Goal: Obtain resource: Download file/media

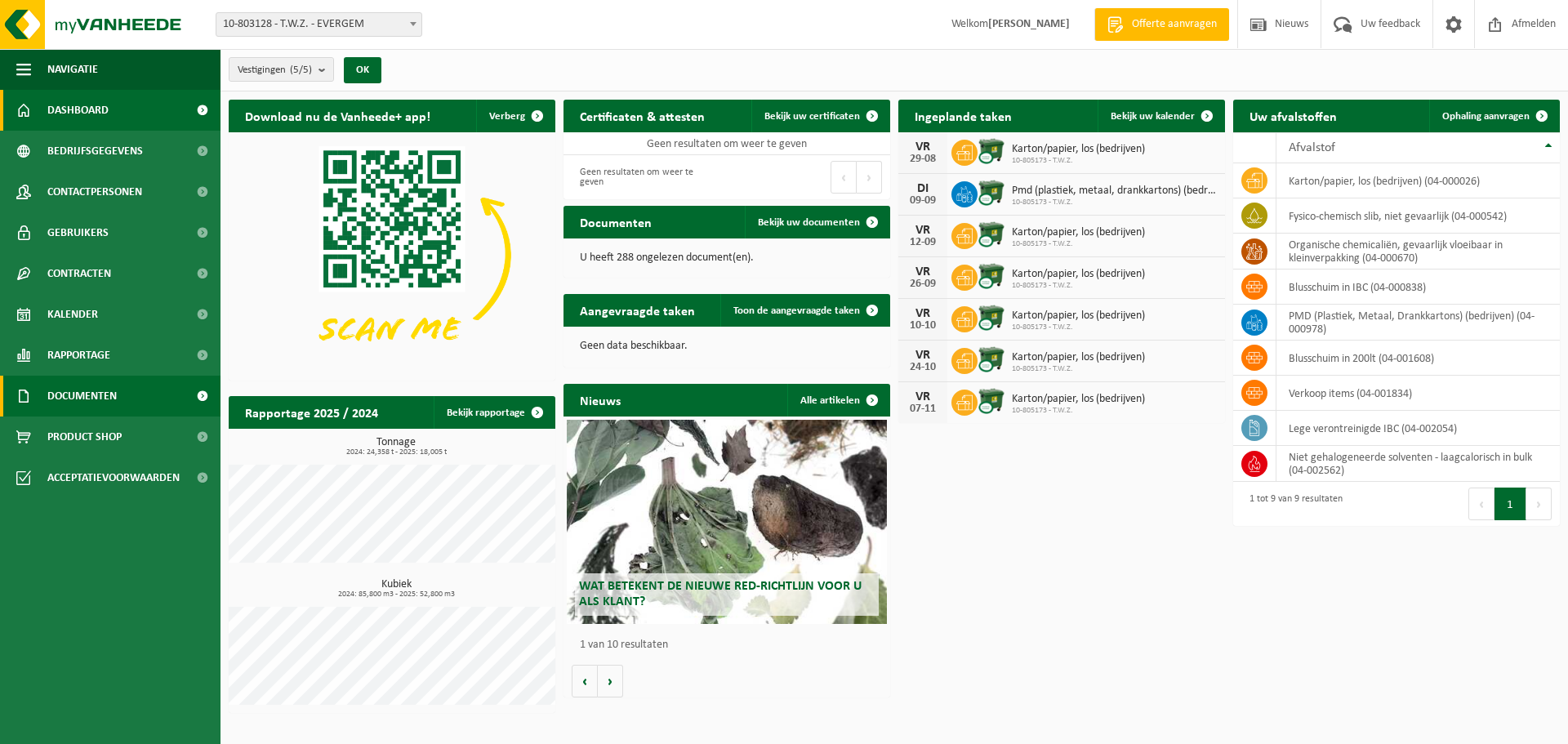
click at [80, 397] on span "Documenten" at bounding box center [82, 396] width 70 height 41
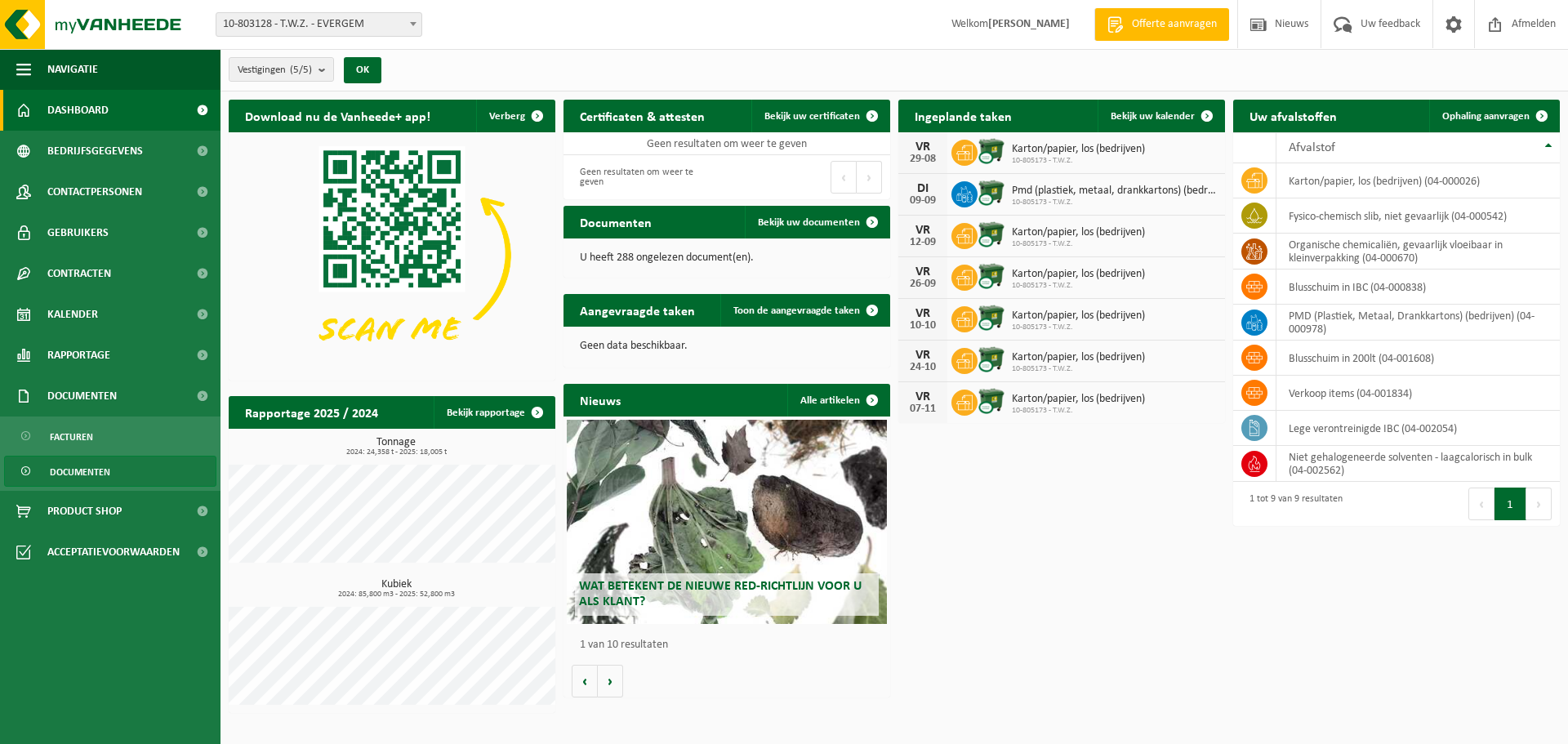
click at [84, 470] on span "Documenten" at bounding box center [80, 472] width 60 height 31
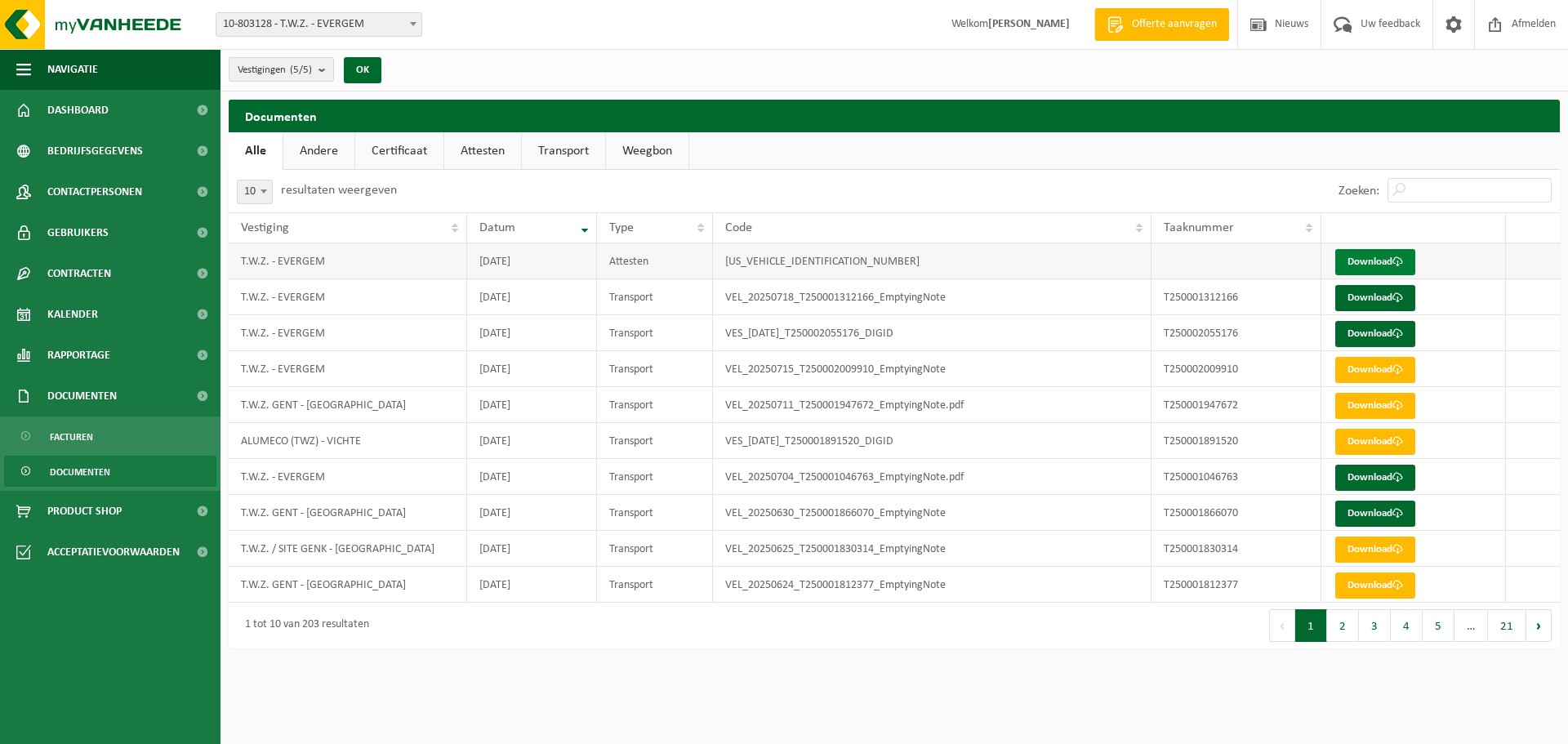
click at [1403, 257] on span at bounding box center [1398, 262] width 11 height 11
click at [76, 109] on span "Dashboard" at bounding box center [78, 110] width 61 height 41
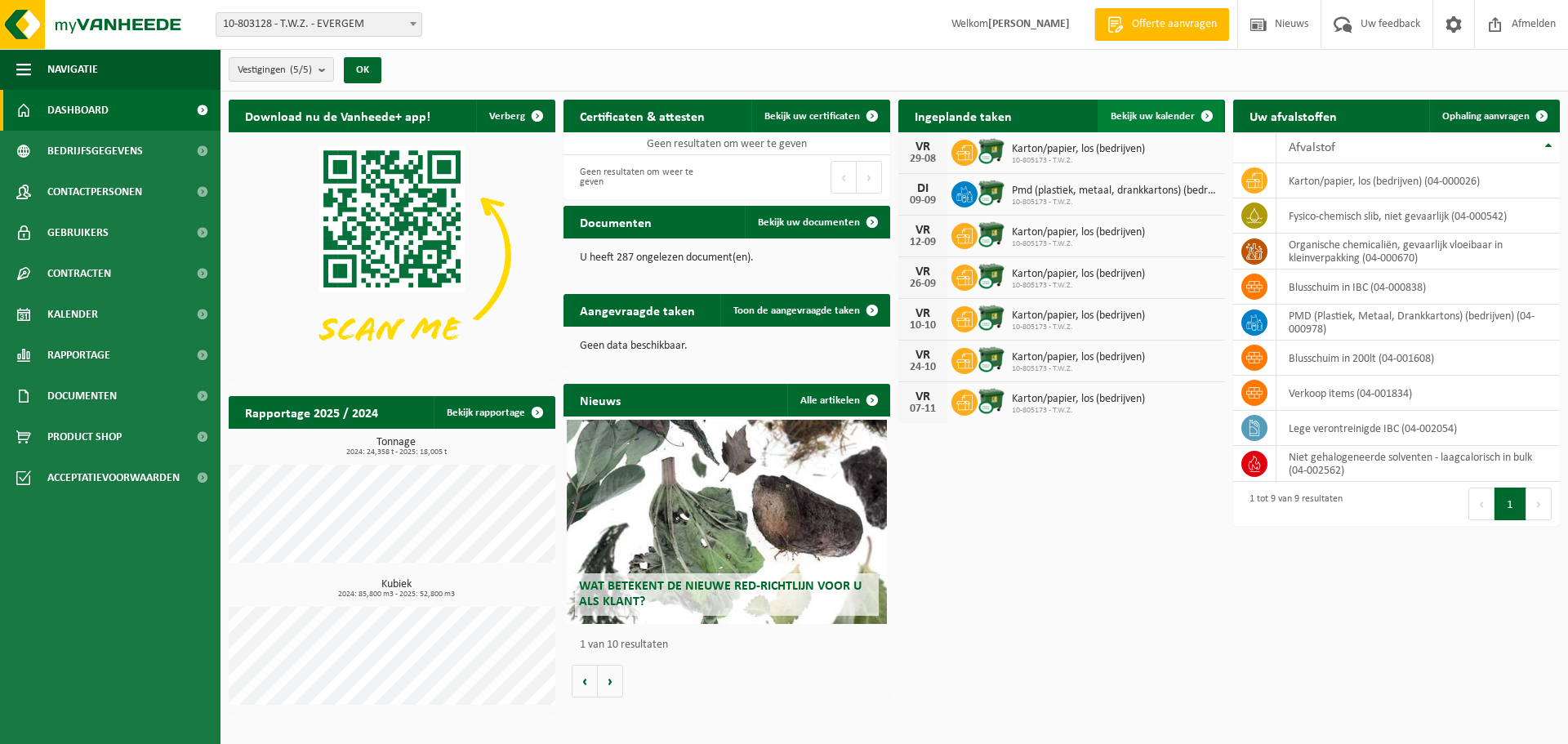
click at [1167, 116] on span "Bekijk uw kalender" at bounding box center [1152, 116] width 84 height 11
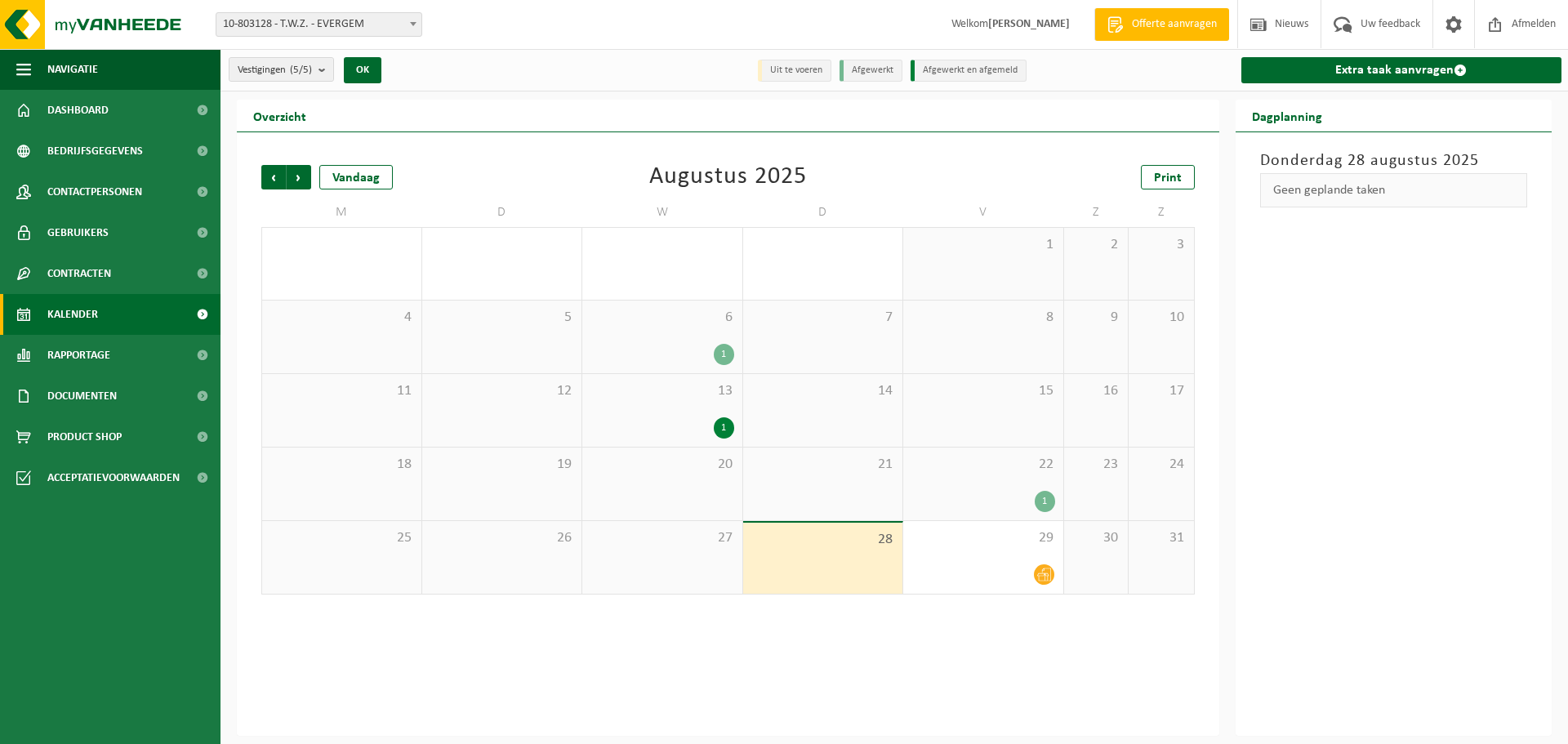
click at [716, 428] on div "1" at bounding box center [724, 427] width 20 height 21
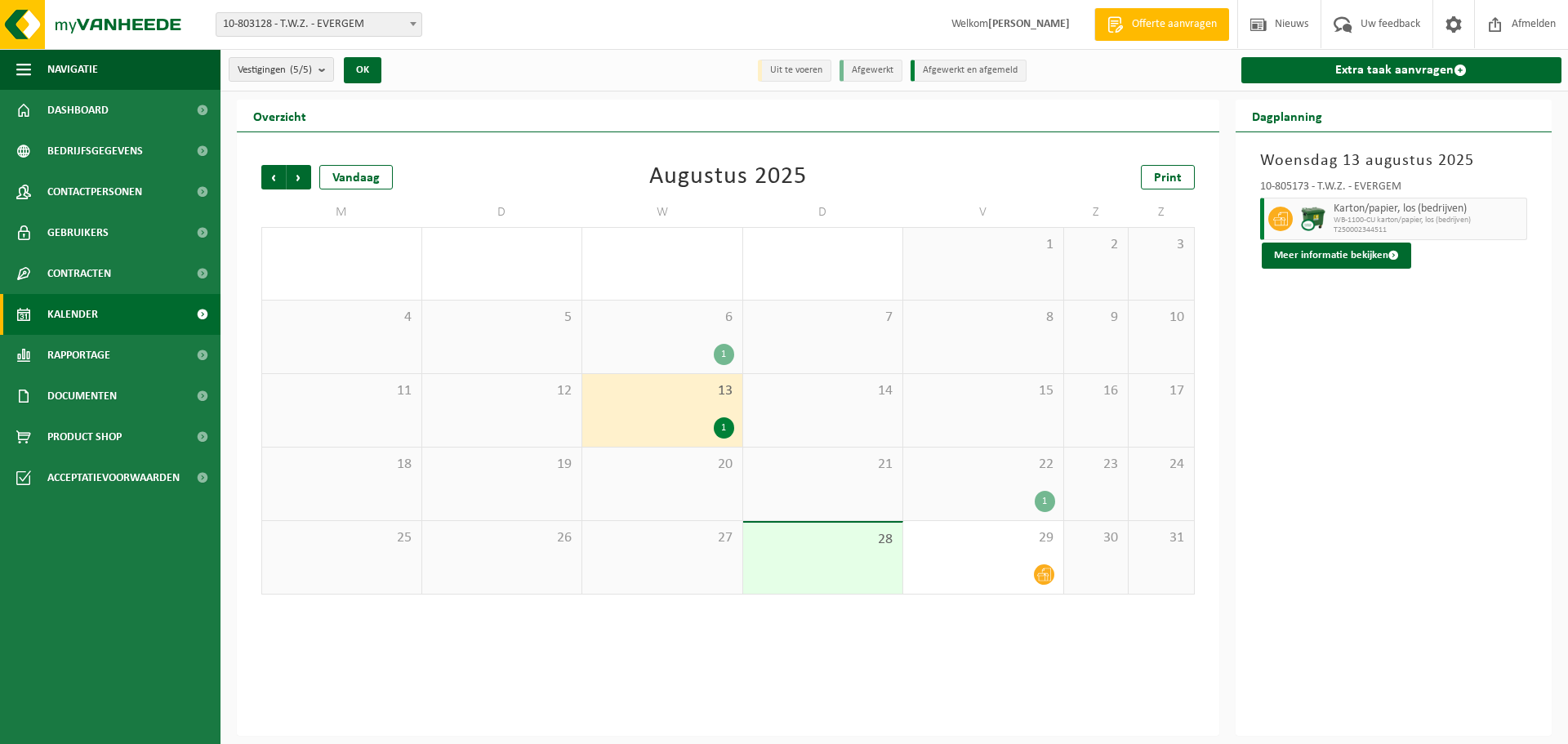
click at [1020, 503] on div "1" at bounding box center [983, 501] width 144 height 21
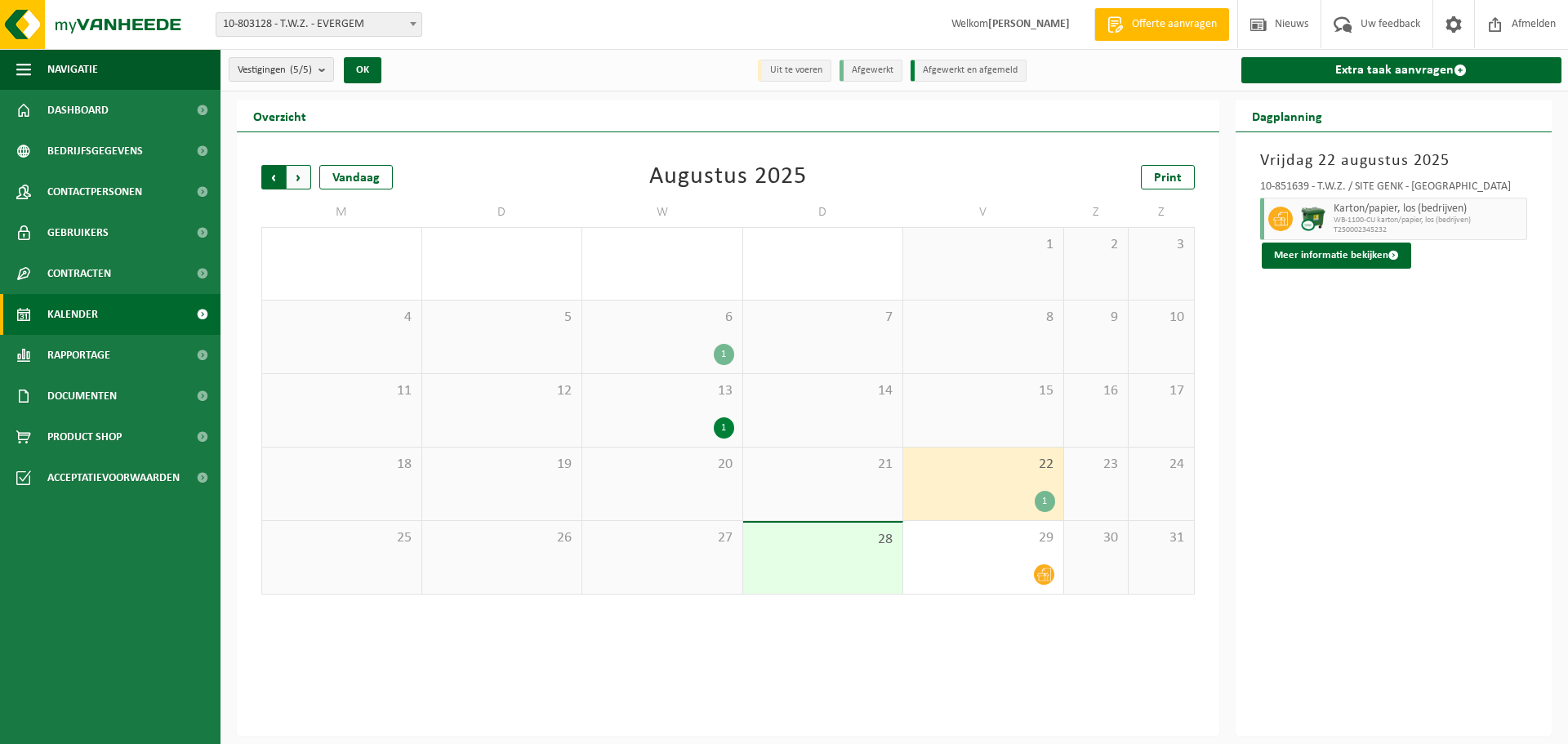
click at [302, 176] on span "Volgende" at bounding box center [298, 177] width 25 height 25
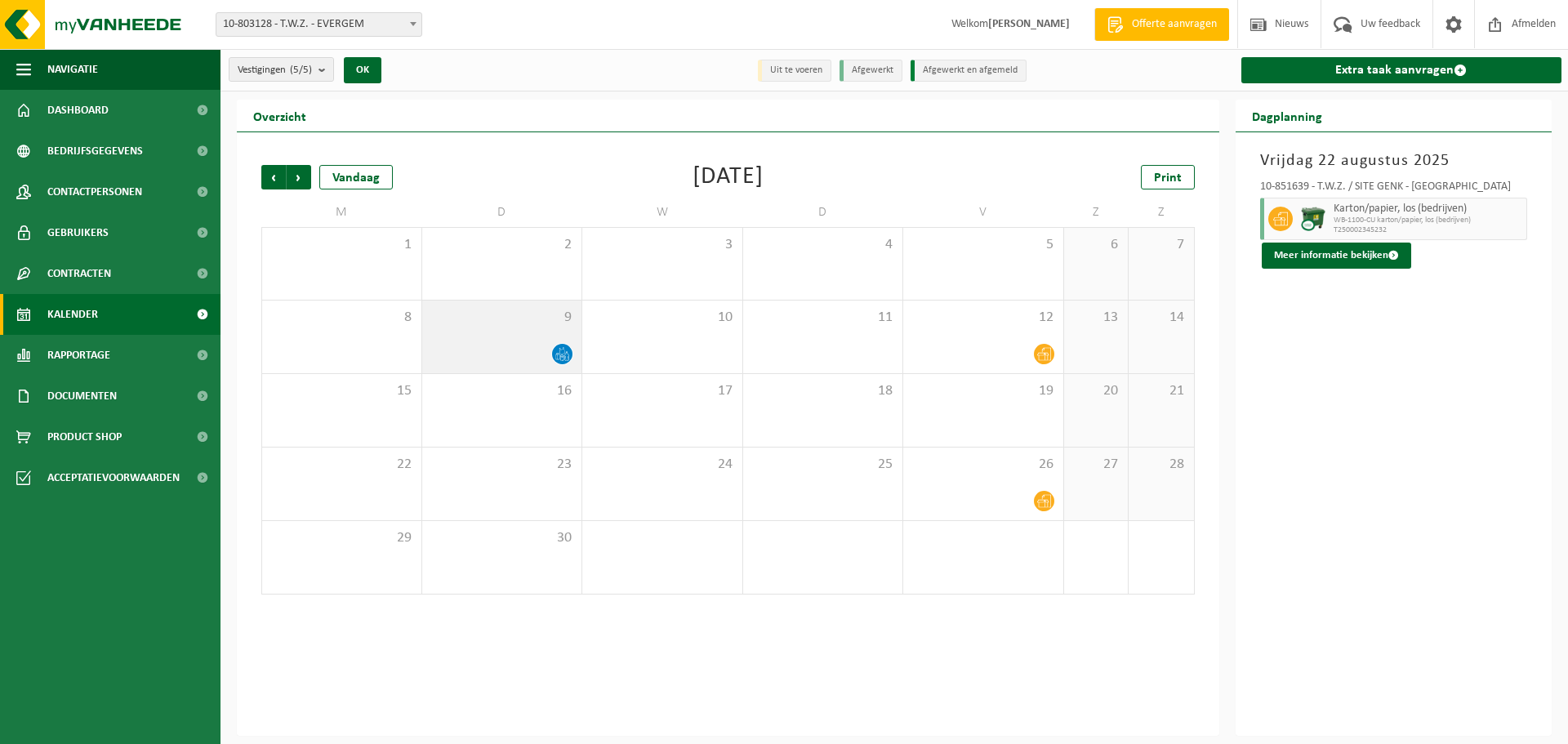
click at [542, 336] on div "9" at bounding box center [502, 337] width 160 height 73
